Goal: Download file/media

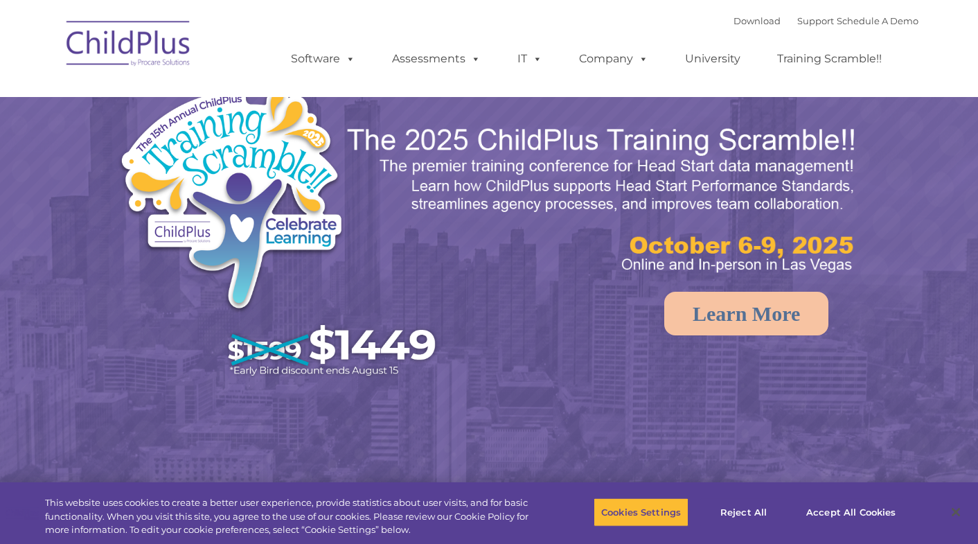
select select "MEDIUM"
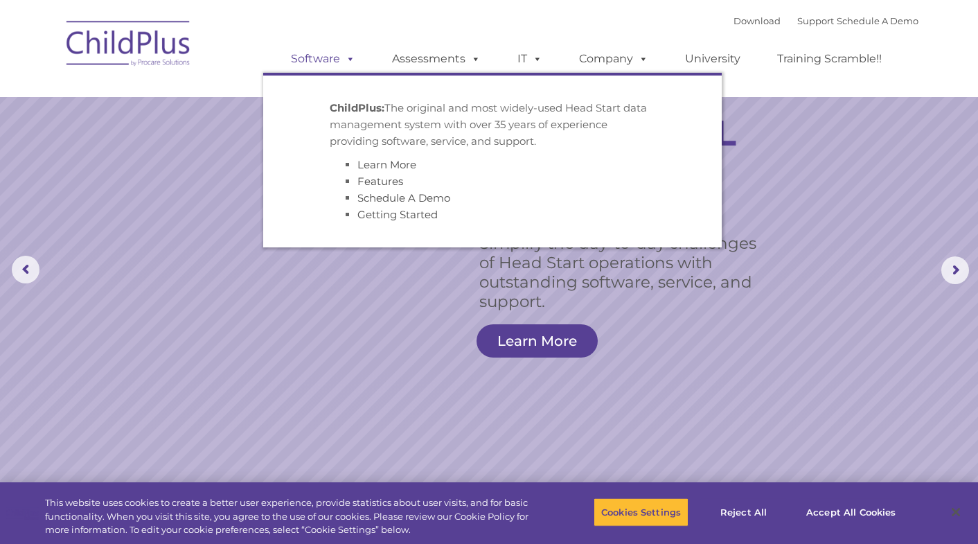
click at [330, 48] on link "Software" at bounding box center [323, 59] width 92 height 28
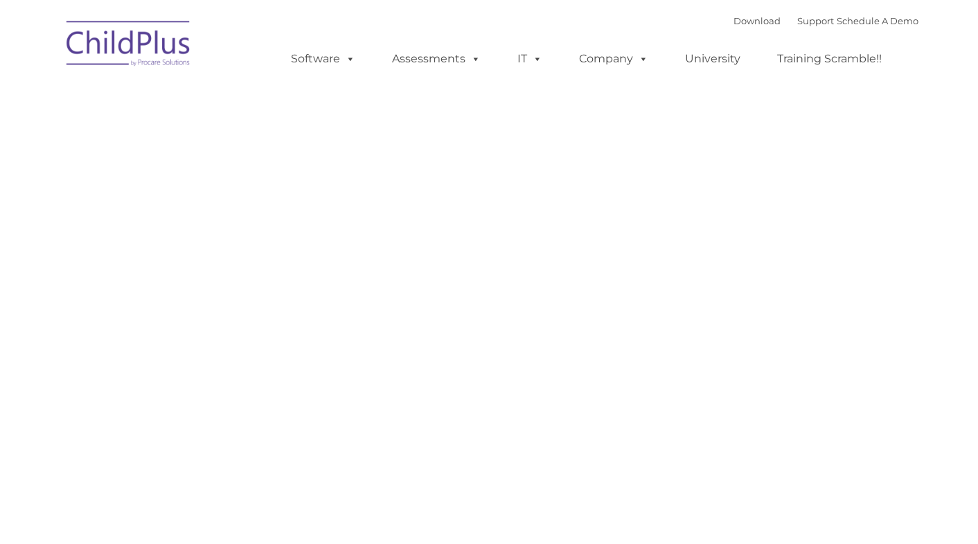
type input ""
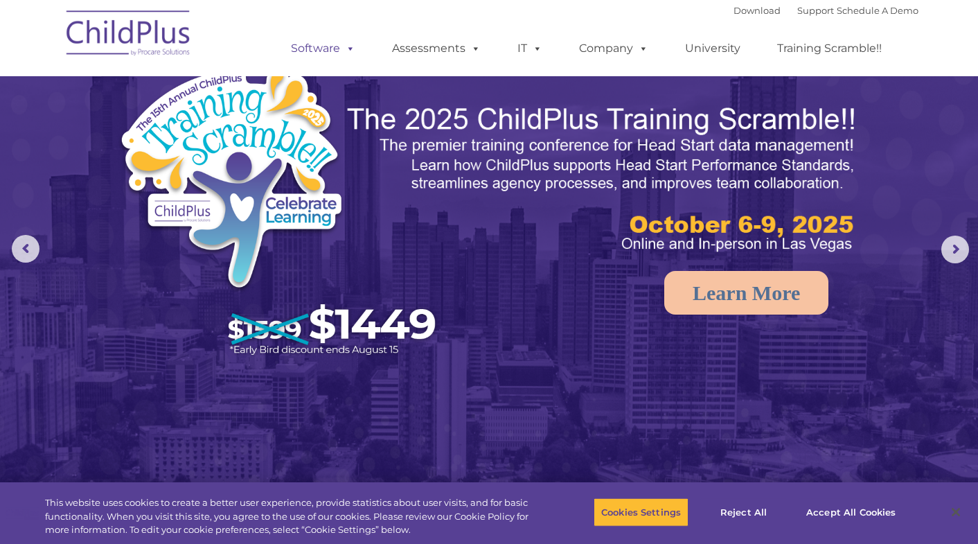
click at [354, 44] on span at bounding box center [347, 48] width 15 height 13
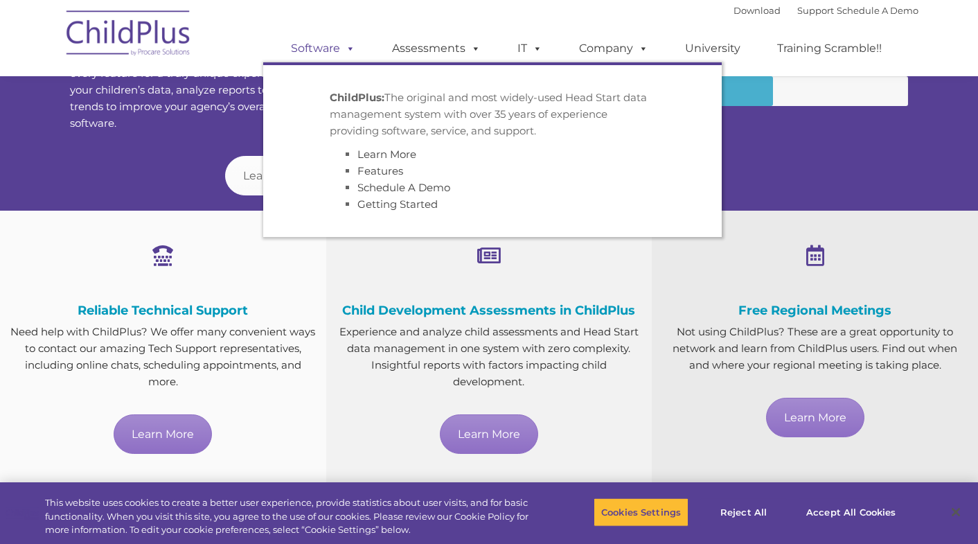
scroll to position [648, 0]
click at [862, 512] on button "Accept All Cookies" at bounding box center [851, 511] width 105 height 29
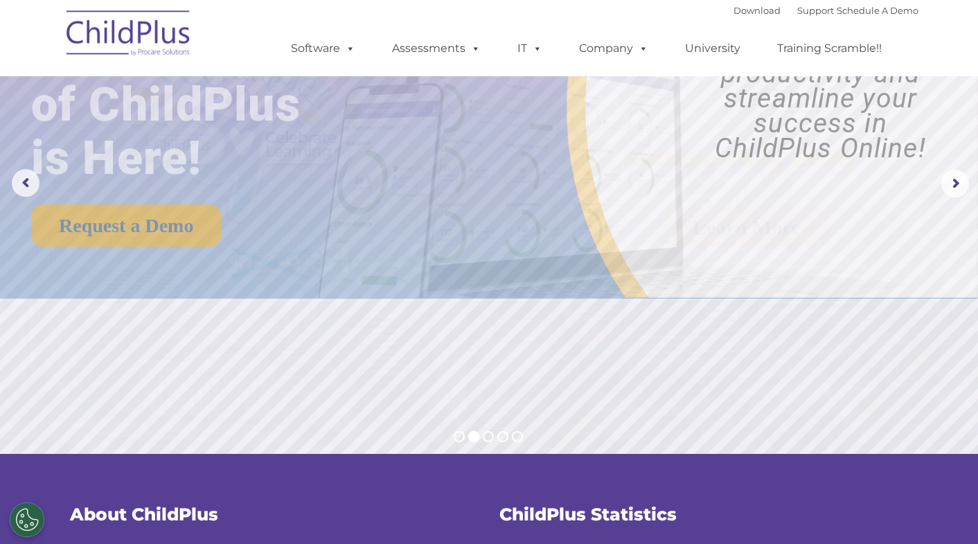
scroll to position [0, 0]
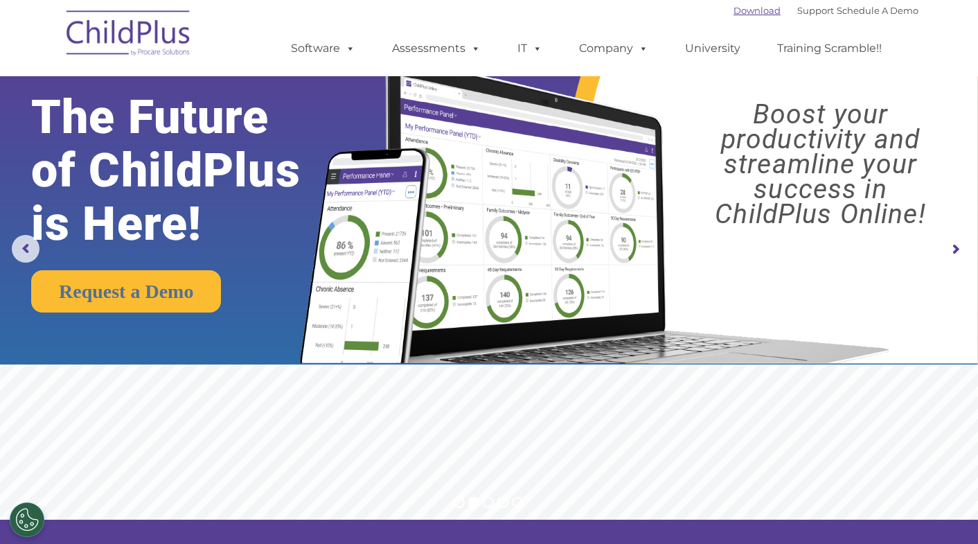
click at [742, 15] on link "Download" at bounding box center [757, 10] width 47 height 11
